Goal: Information Seeking & Learning: Check status

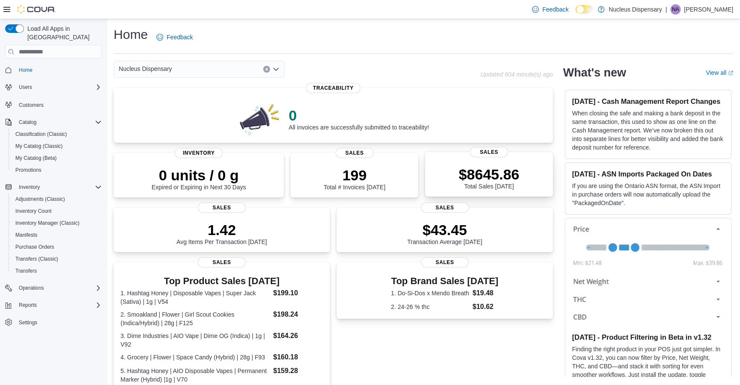
click at [503, 177] on p "$8645.86" at bounding box center [489, 174] width 61 height 17
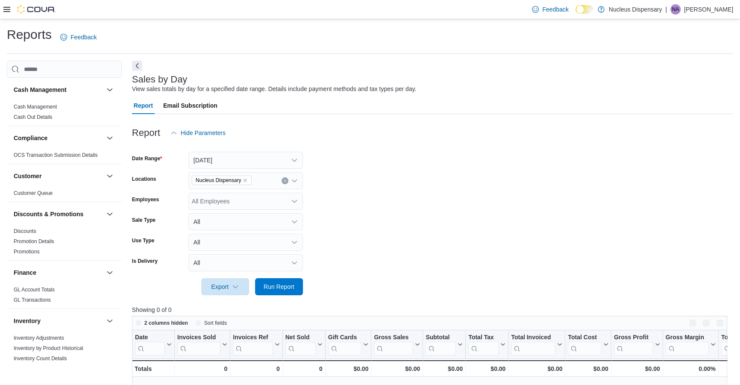
scroll to position [38, 0]
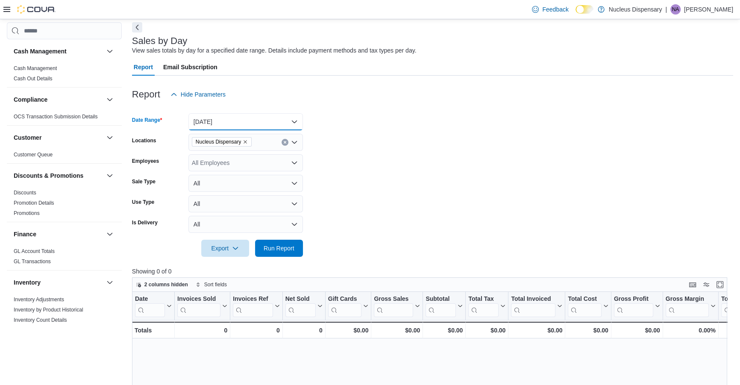
click at [290, 120] on button "Today" at bounding box center [245, 121] width 114 height 17
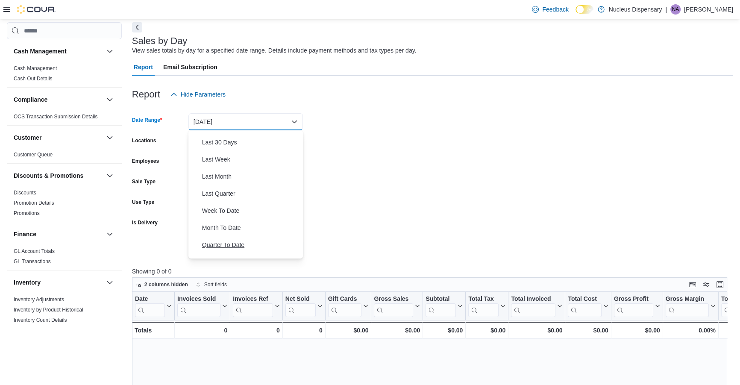
scroll to position [128, 0]
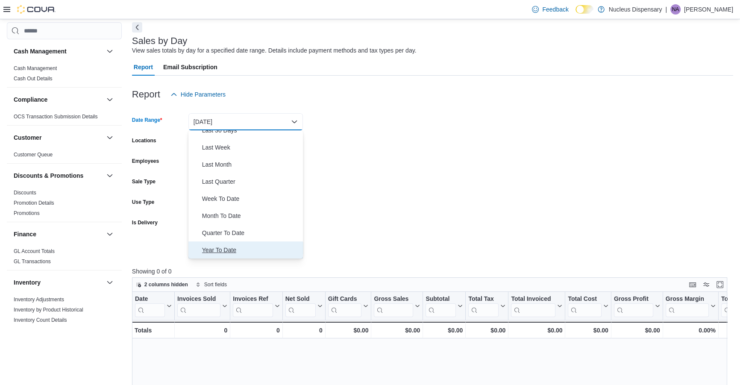
click at [222, 250] on span "Year To Date" at bounding box center [250, 250] width 97 height 10
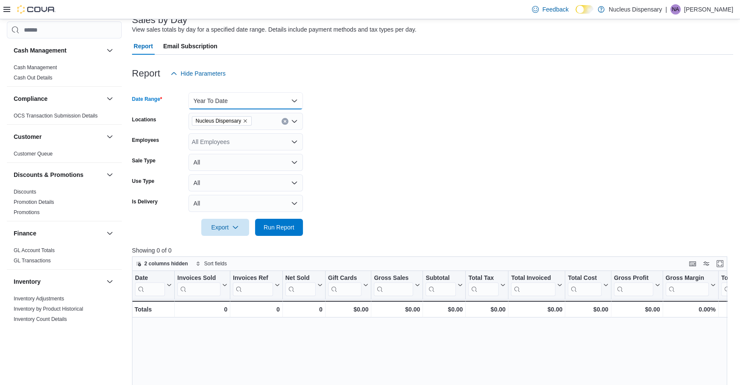
scroll to position [77, 0]
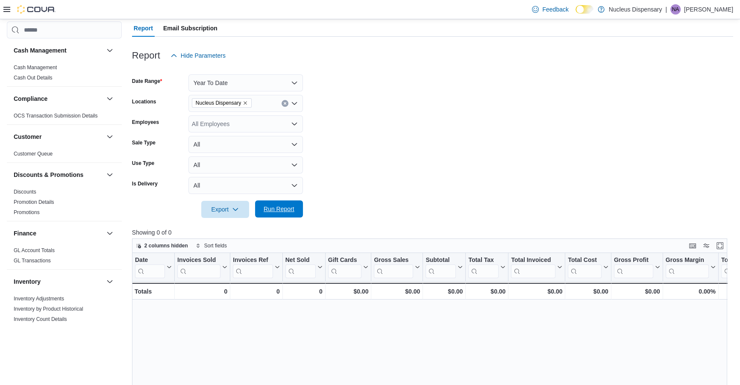
click at [286, 208] on span "Run Report" at bounding box center [278, 209] width 31 height 9
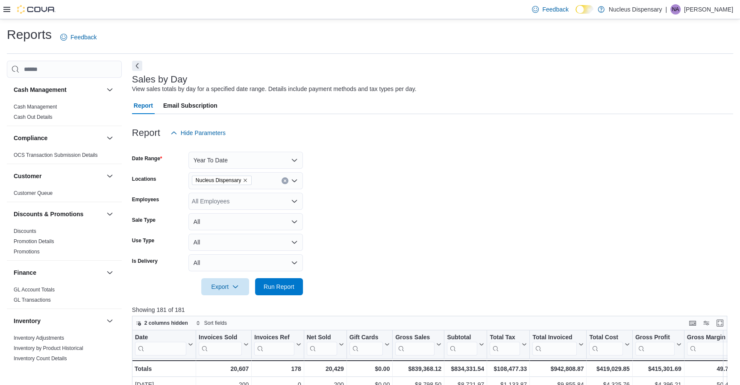
click at [4, 8] on icon at bounding box center [6, 9] width 7 height 7
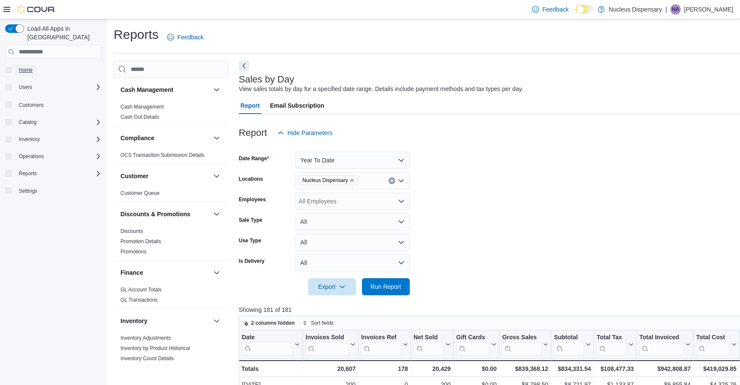
click at [35, 65] on link "Home" at bounding box center [25, 70] width 20 height 10
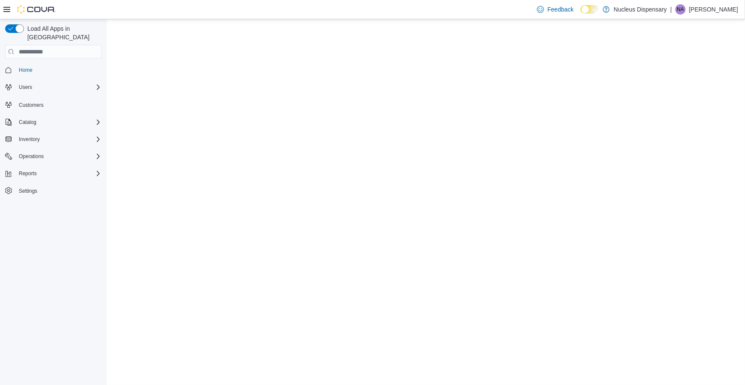
click at [30, 67] on span "Home" at bounding box center [26, 70] width 14 height 7
